Goal: Transaction & Acquisition: Book appointment/travel/reservation

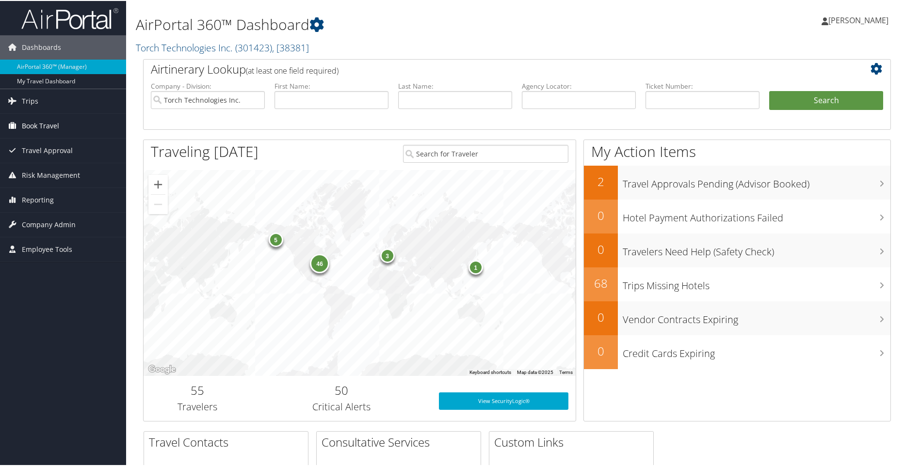
click at [19, 124] on link "Book Travel" at bounding box center [63, 125] width 126 height 24
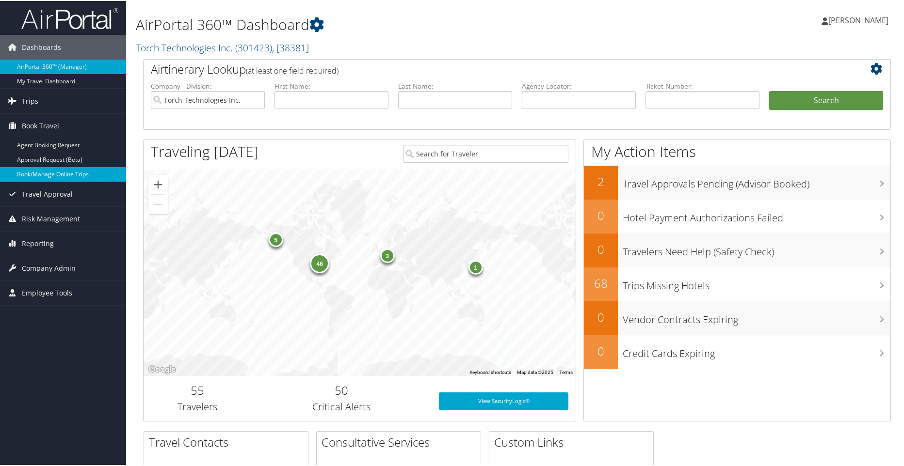
click at [43, 174] on link "Book/Manage Online Trips" at bounding box center [63, 173] width 126 height 15
